Goal: Find specific page/section: Find specific page/section

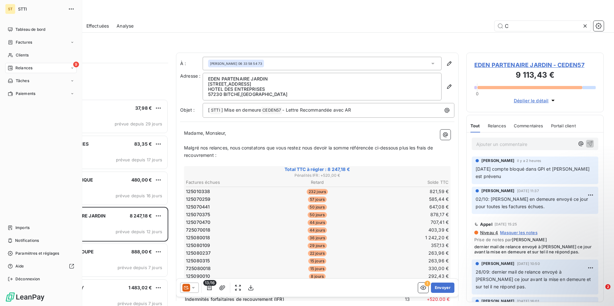
scroll to position [512, 0]
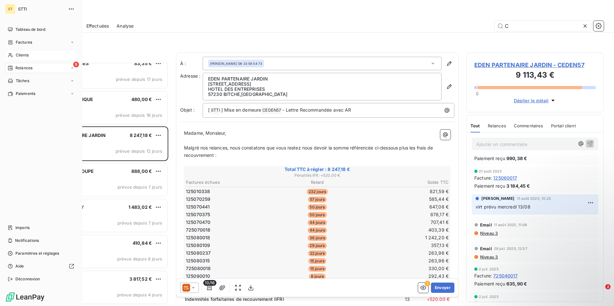
click at [29, 58] on div "Clients" at bounding box center [41, 55] width 72 height 10
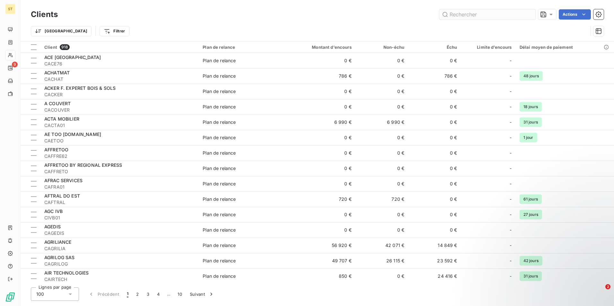
click at [480, 14] on input "text" at bounding box center [487, 14] width 96 height 10
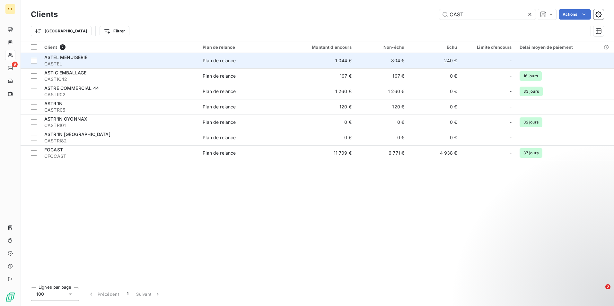
type input "CAST"
click at [80, 59] on span "ASTEL MENUISERIE" at bounding box center [65, 57] width 43 height 5
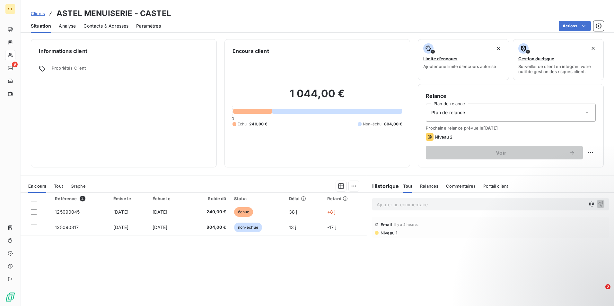
click at [398, 206] on p "Ajouter un commentaire ﻿" at bounding box center [480, 205] width 208 height 8
click at [488, 206] on p "13/10: les deux factures seront réglées le 15/11." at bounding box center [480, 204] width 208 height 7
drag, startPoint x: 478, startPoint y: 206, endPoint x: 368, endPoint y: 205, distance: 109.4
click at [368, 205] on div "13/10: les deux factures seront réglées le 15/11." at bounding box center [490, 204] width 247 height 22
click at [209, 22] on div "Actions" at bounding box center [385, 26] width 435 height 10
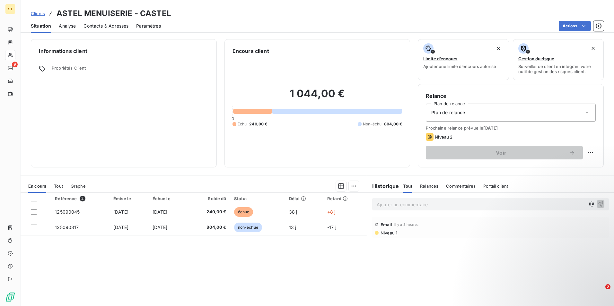
click at [43, 29] on span "Situation" at bounding box center [41, 26] width 20 height 6
click at [110, 26] on span "Contacts & Adresses" at bounding box center [105, 26] width 45 height 6
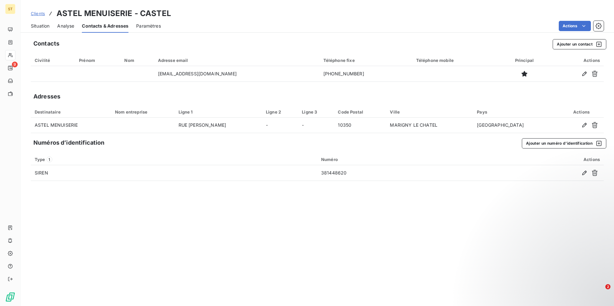
click at [31, 25] on span "Situation" at bounding box center [40, 26] width 19 height 6
